Goal: Information Seeking & Learning: Learn about a topic

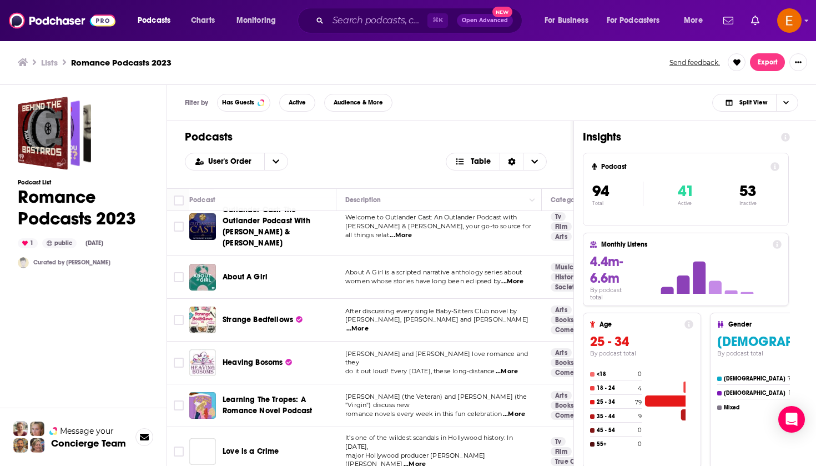
scroll to position [461, 0]
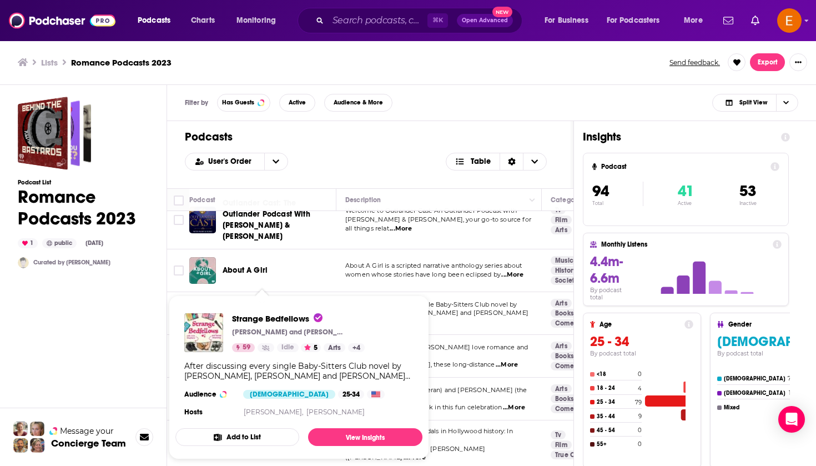
click at [169, 354] on span "Strange Bedfellows Jack Shepherd and Tanner Greenring 59 Idle 5 Arts + 4 After …" at bounding box center [299, 377] width 260 height 177
click at [138, 349] on div "Podcast List Romance Podcasts 2023 1 public Sep 2nd, 2024 Curated by Ryan M" at bounding box center [83, 327] width 131 height 460
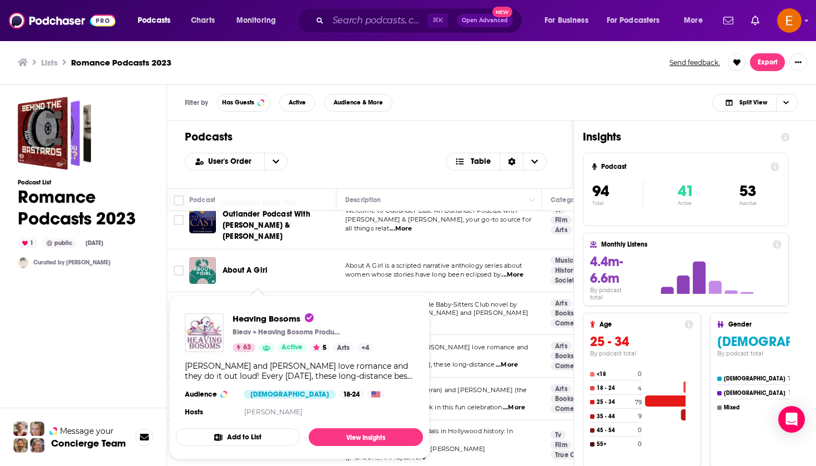
click at [148, 333] on div "Podcast List Romance Podcasts 2023 1 public Sep 2nd, 2024 Curated by Ryan M" at bounding box center [83, 327] width 131 height 460
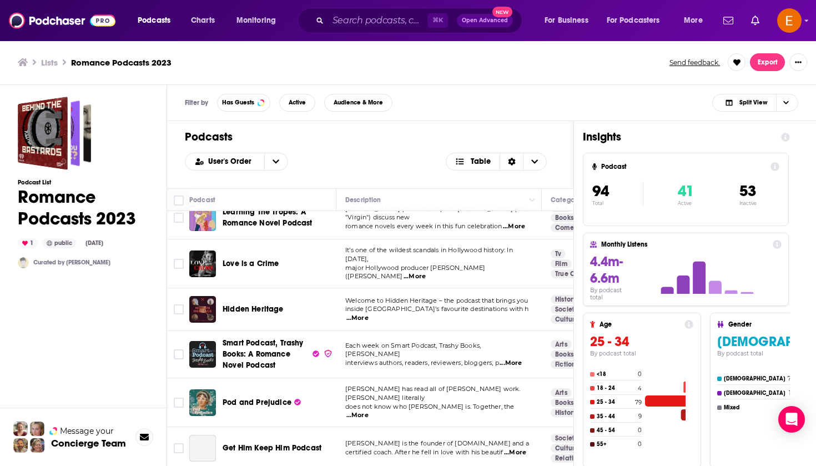
scroll to position [642, 0]
click at [90, 352] on div "Podcast List Romance Podcasts 2023 1 public Sep 2nd, 2024 Curated by Ryan M" at bounding box center [83, 327] width 131 height 460
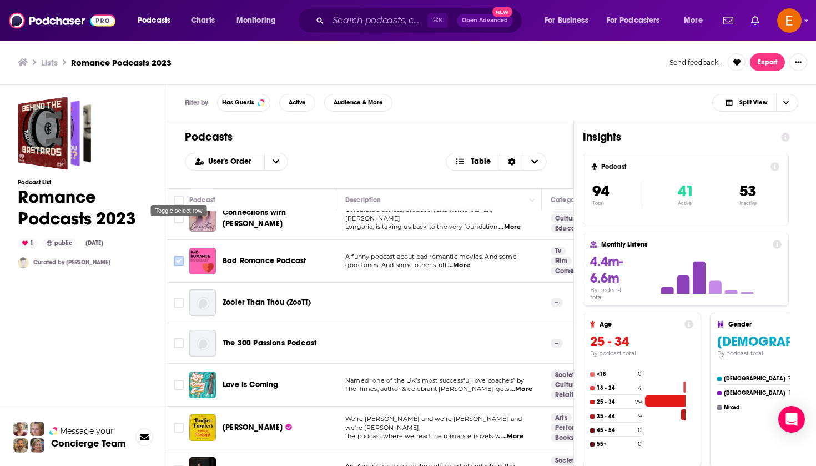
scroll to position [2218, 0]
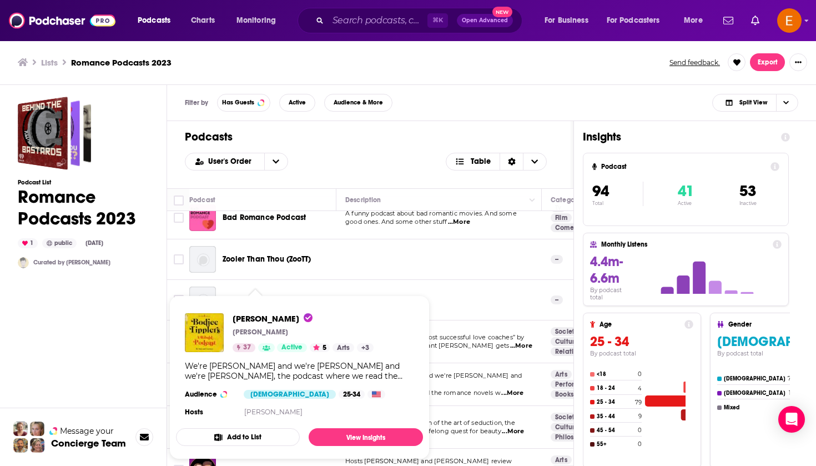
click at [149, 345] on div "Podcast List Romance Podcasts 2023 1 public Sep 2nd, 2024 Curated by Ryan M Mes…" at bounding box center [83, 320] width 167 height 471
click at [123, 340] on div "Podcast List Romance Podcasts 2023 1 public Sep 2nd, 2024 Curated by Ryan M" at bounding box center [83, 327] width 131 height 460
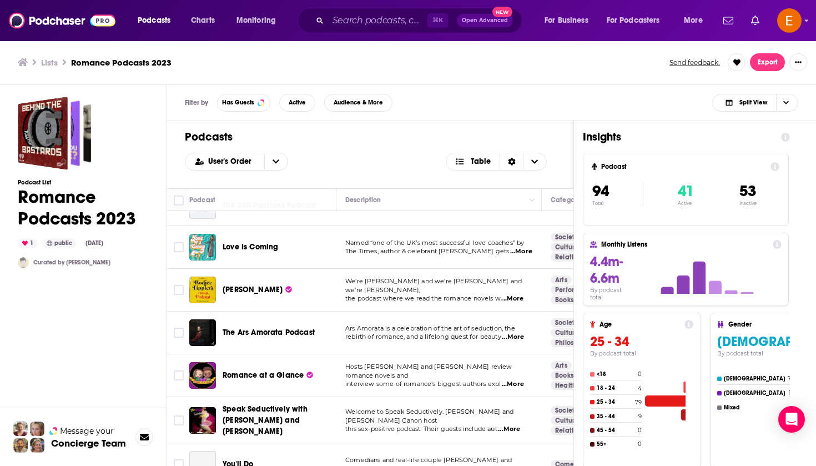
scroll to position [2313, 0]
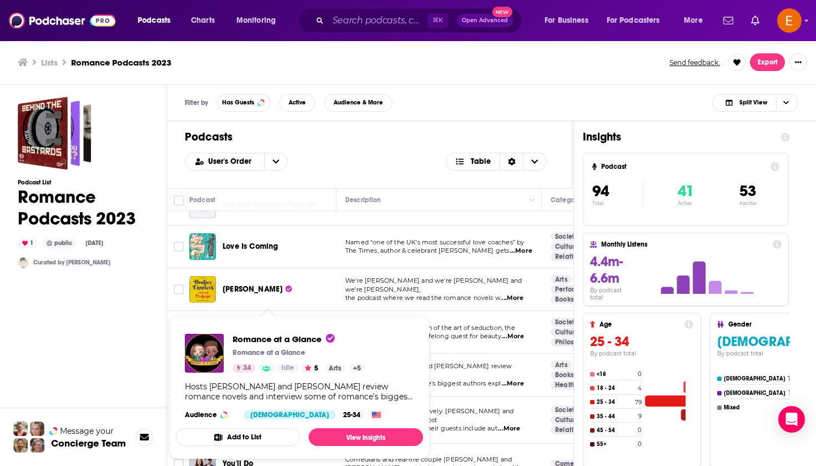
click at [139, 313] on div "Podcast List Romance Podcasts 2023 1 public Sep 2nd, 2024 Curated by Ryan M" at bounding box center [83, 327] width 131 height 460
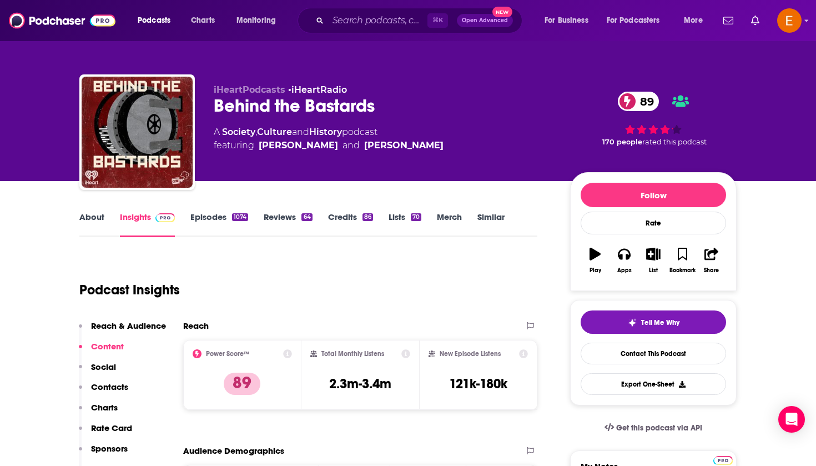
click at [97, 220] on link "About" at bounding box center [91, 224] width 25 height 26
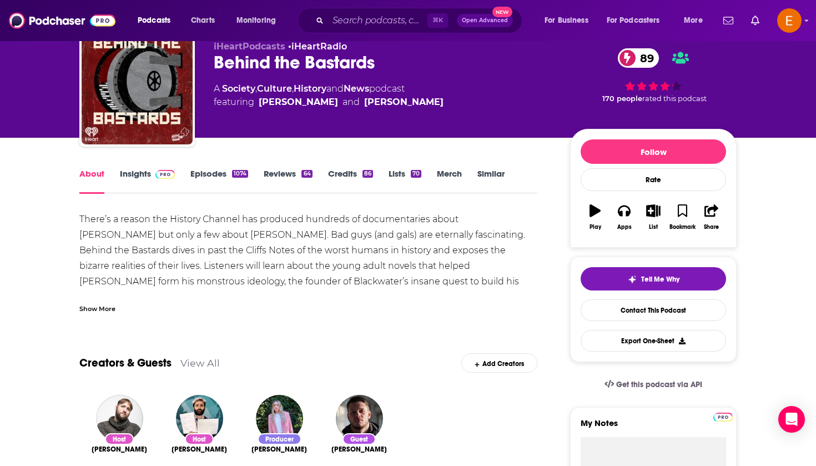
scroll to position [74, 0]
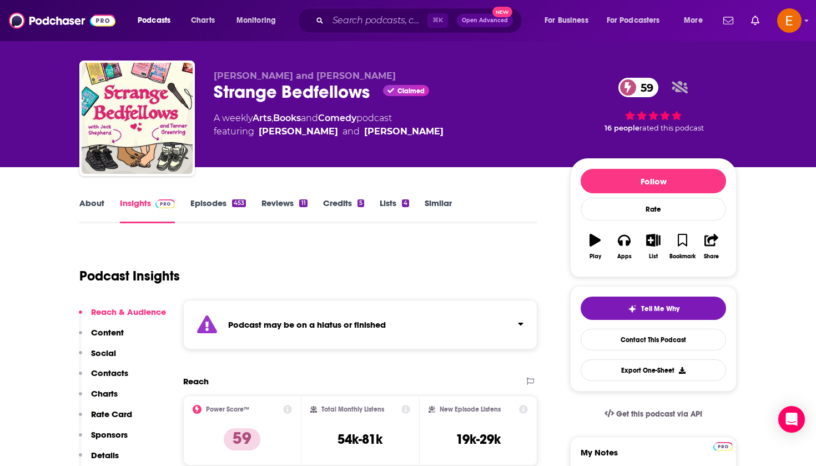
scroll to position [14, 0]
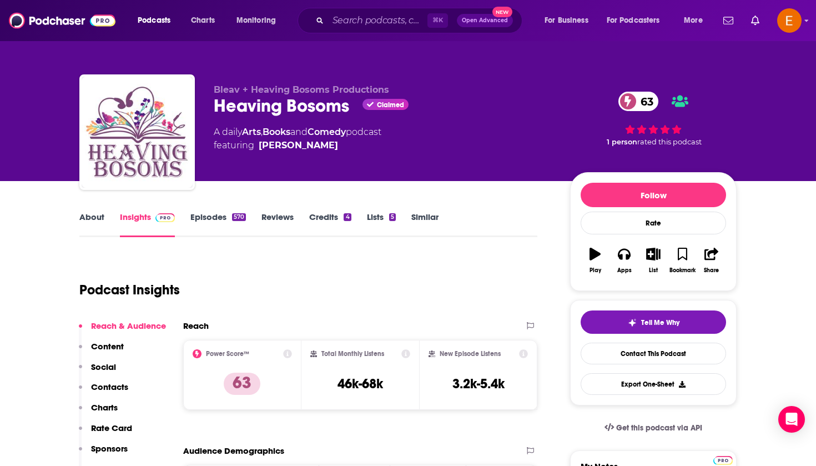
scroll to position [8, 0]
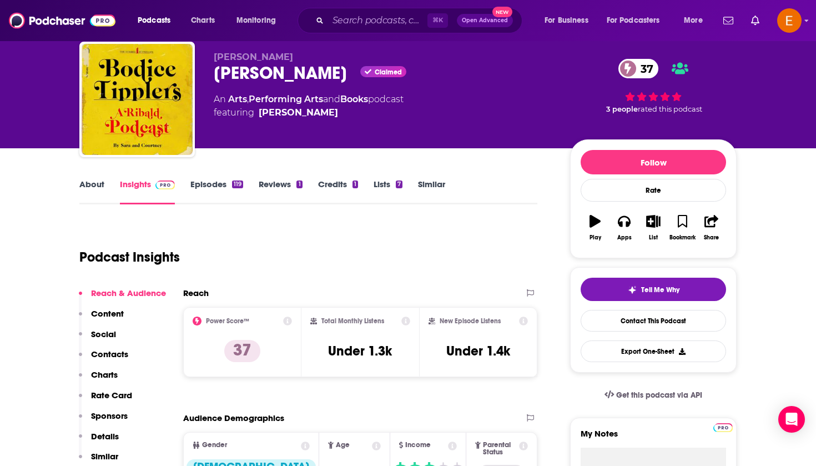
scroll to position [42, 0]
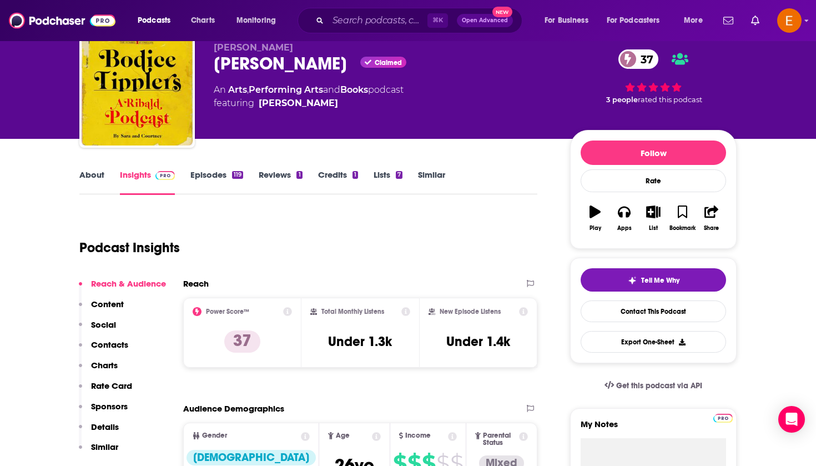
click at [336, 172] on link "Credits 1" at bounding box center [338, 182] width 40 height 26
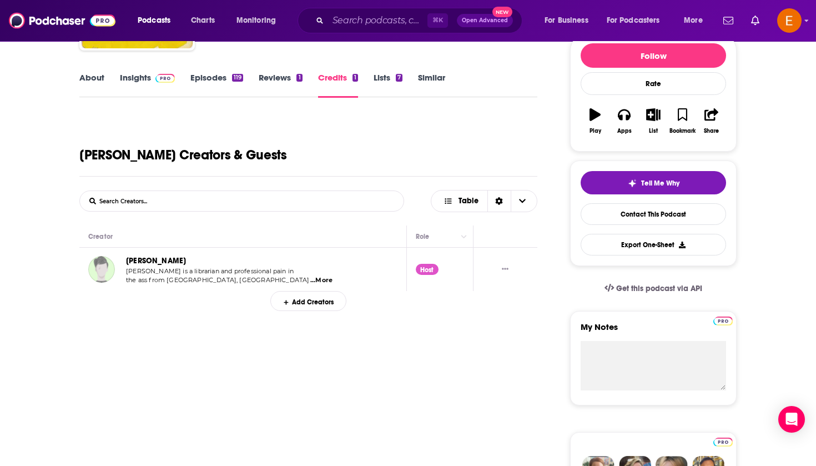
scroll to position [143, 0]
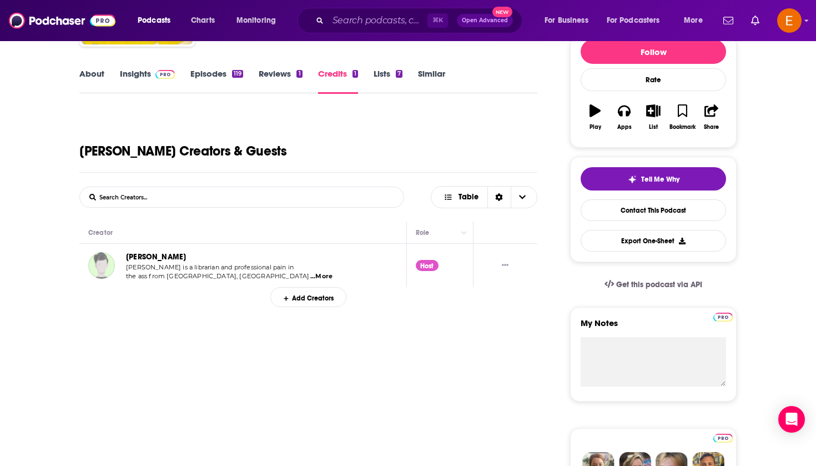
click at [310, 277] on span "...More" at bounding box center [321, 276] width 22 height 9
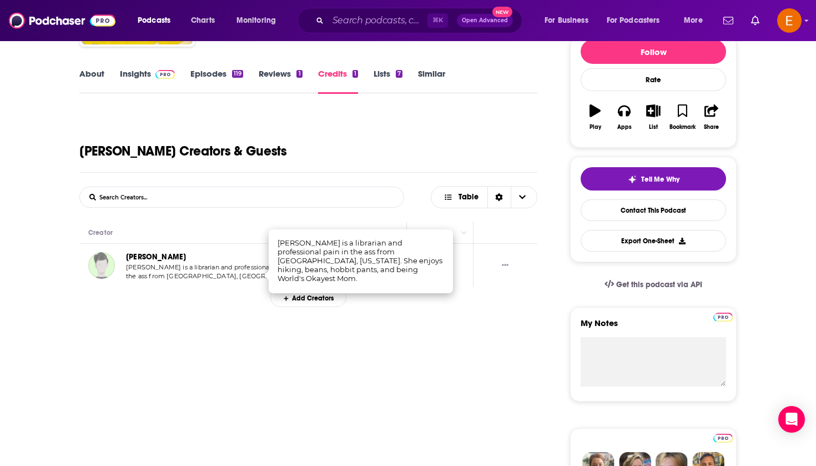
click at [154, 255] on link "Sara McBride" at bounding box center [156, 256] width 60 height 9
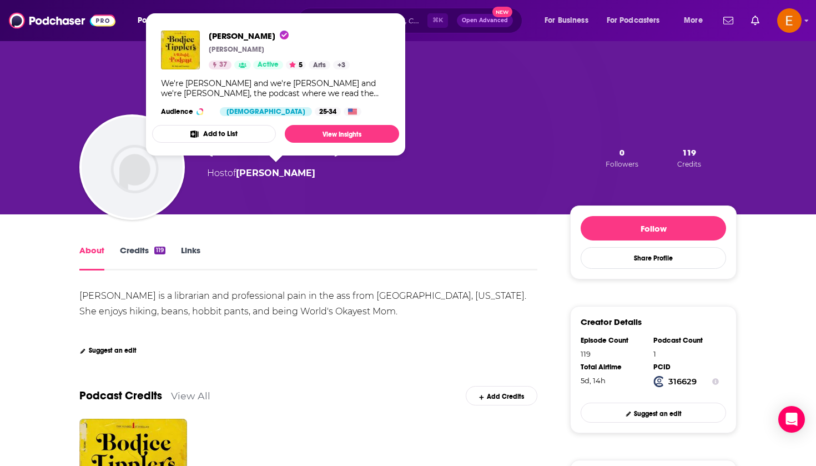
click at [389, 181] on div "Sara McBride Host of Bodice Tipplers 0 Followers 119 Credits" at bounding box center [407, 157] width 657 height 113
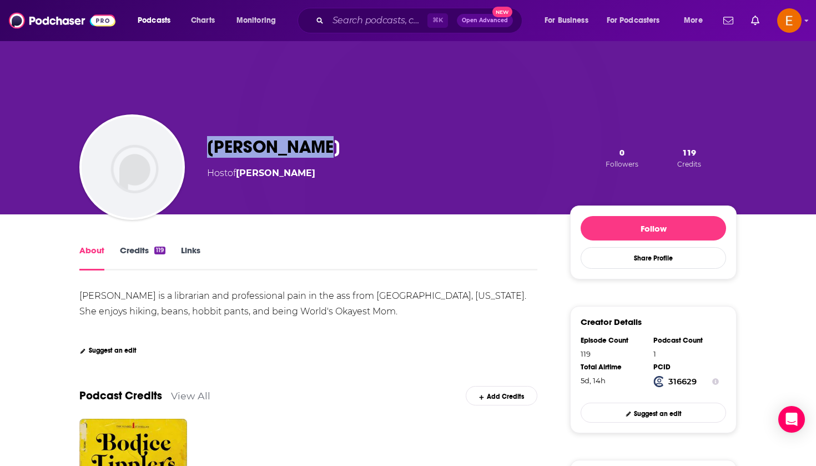
drag, startPoint x: 306, startPoint y: 147, endPoint x: 201, endPoint y: 143, distance: 105.0
click at [201, 143] on div "Sara McBride Host of Bodice Tipplers 0 Followers 119 Credits" at bounding box center [407, 157] width 657 height 113
